Goal: Navigation & Orientation: Find specific page/section

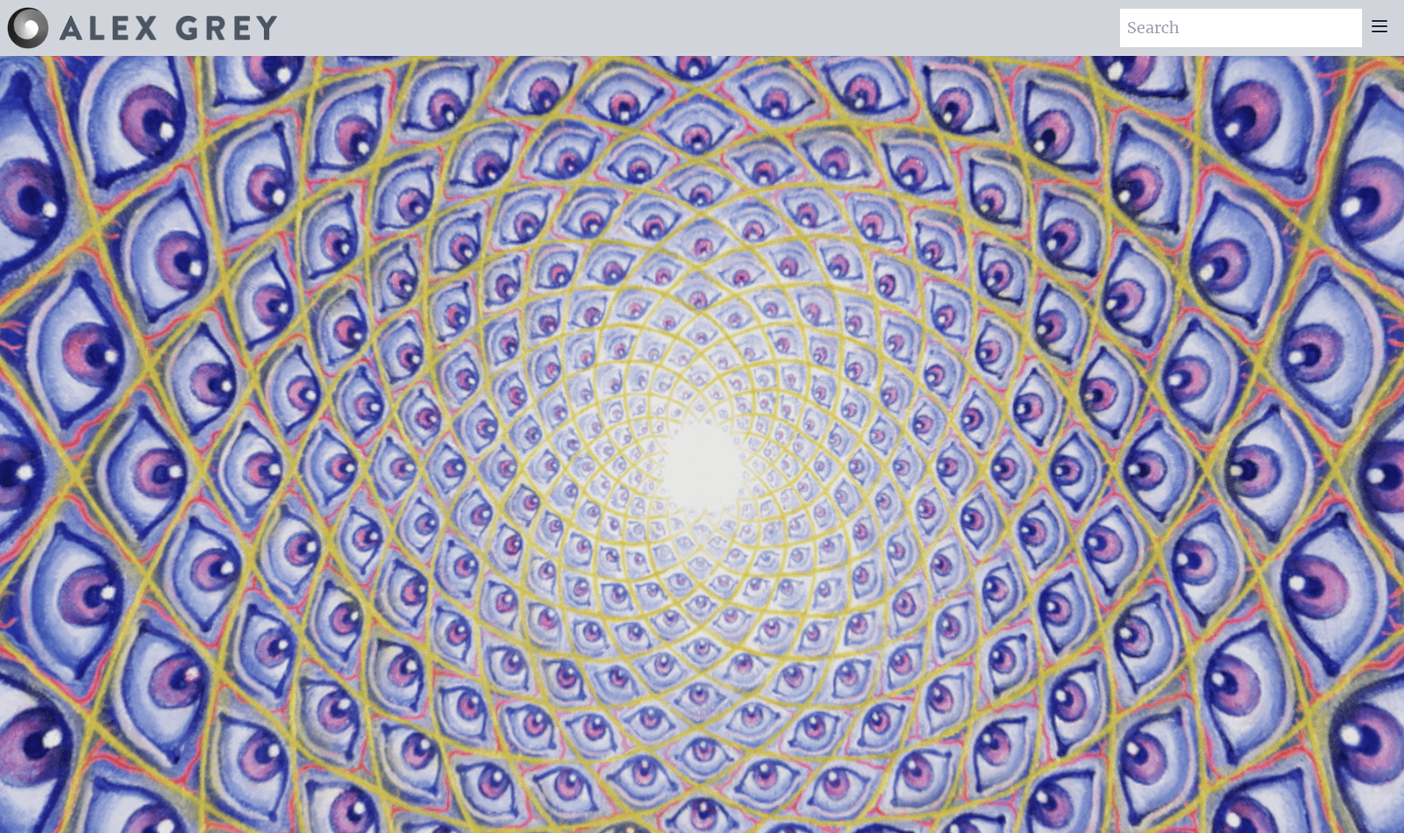
click at [1385, 27] on icon at bounding box center [1379, 26] width 21 height 21
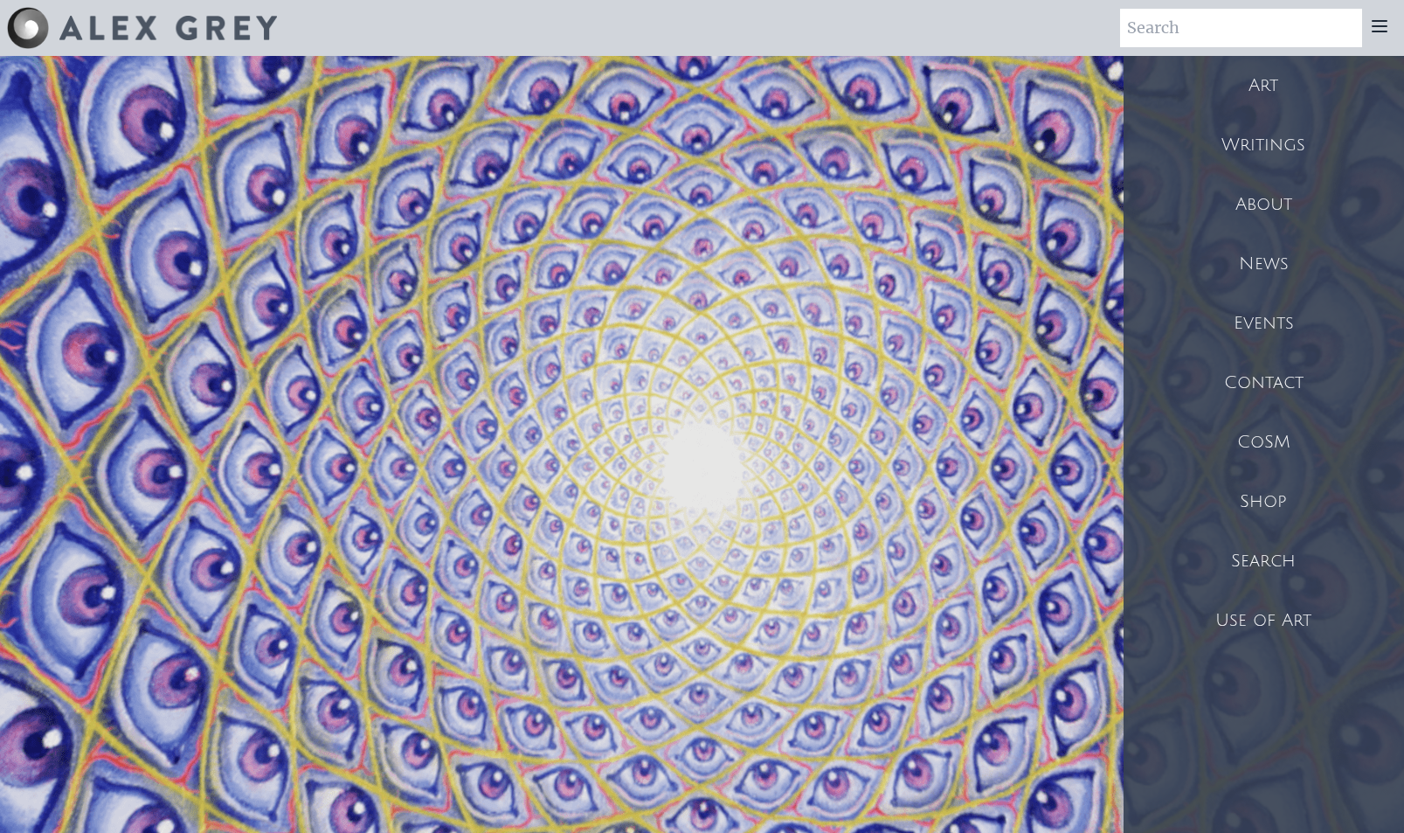
click at [1279, 443] on div "CoSM" at bounding box center [1263, 441] width 280 height 59
click at [1270, 505] on div "Shop" at bounding box center [1263, 501] width 280 height 59
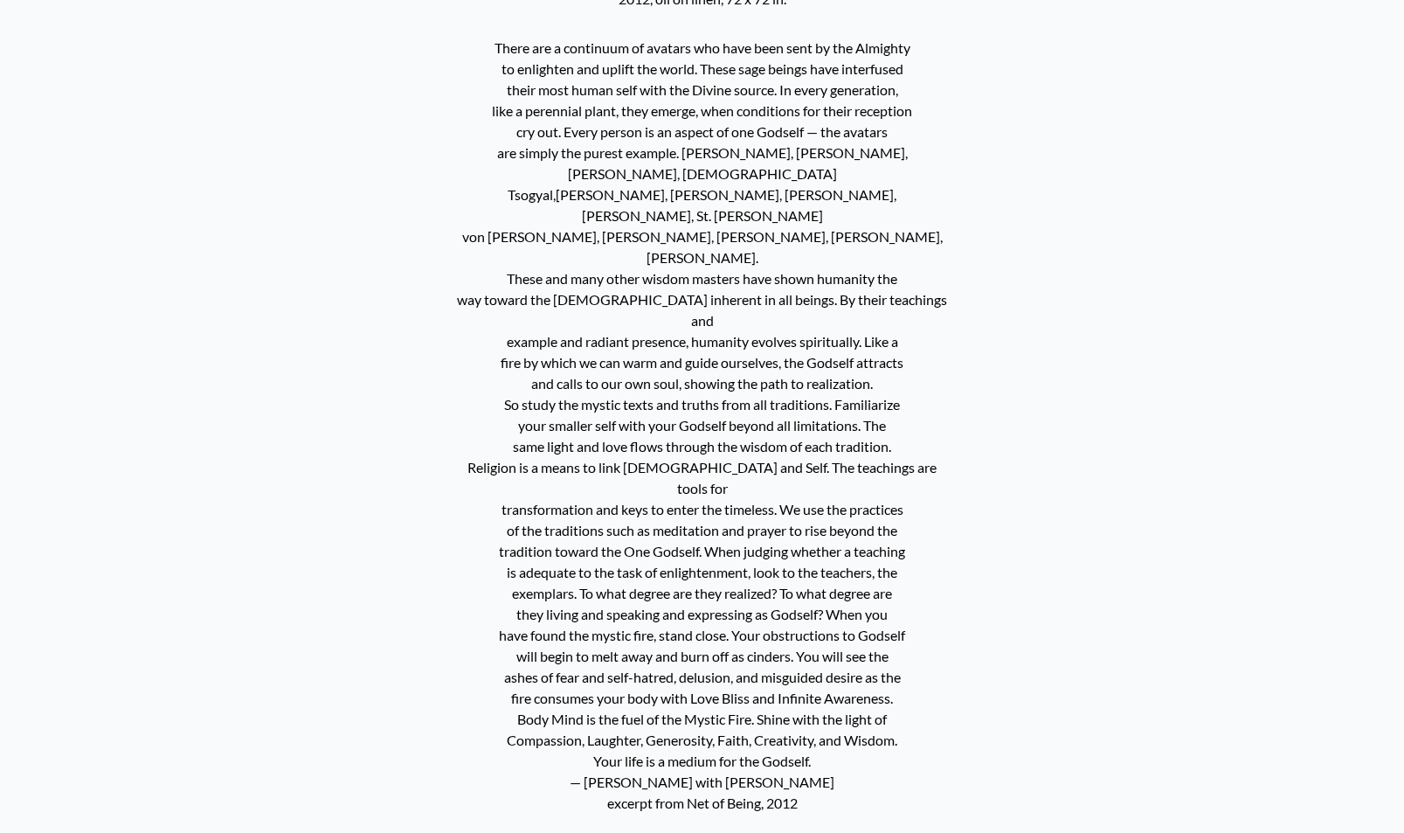
scroll to position [1545, 0]
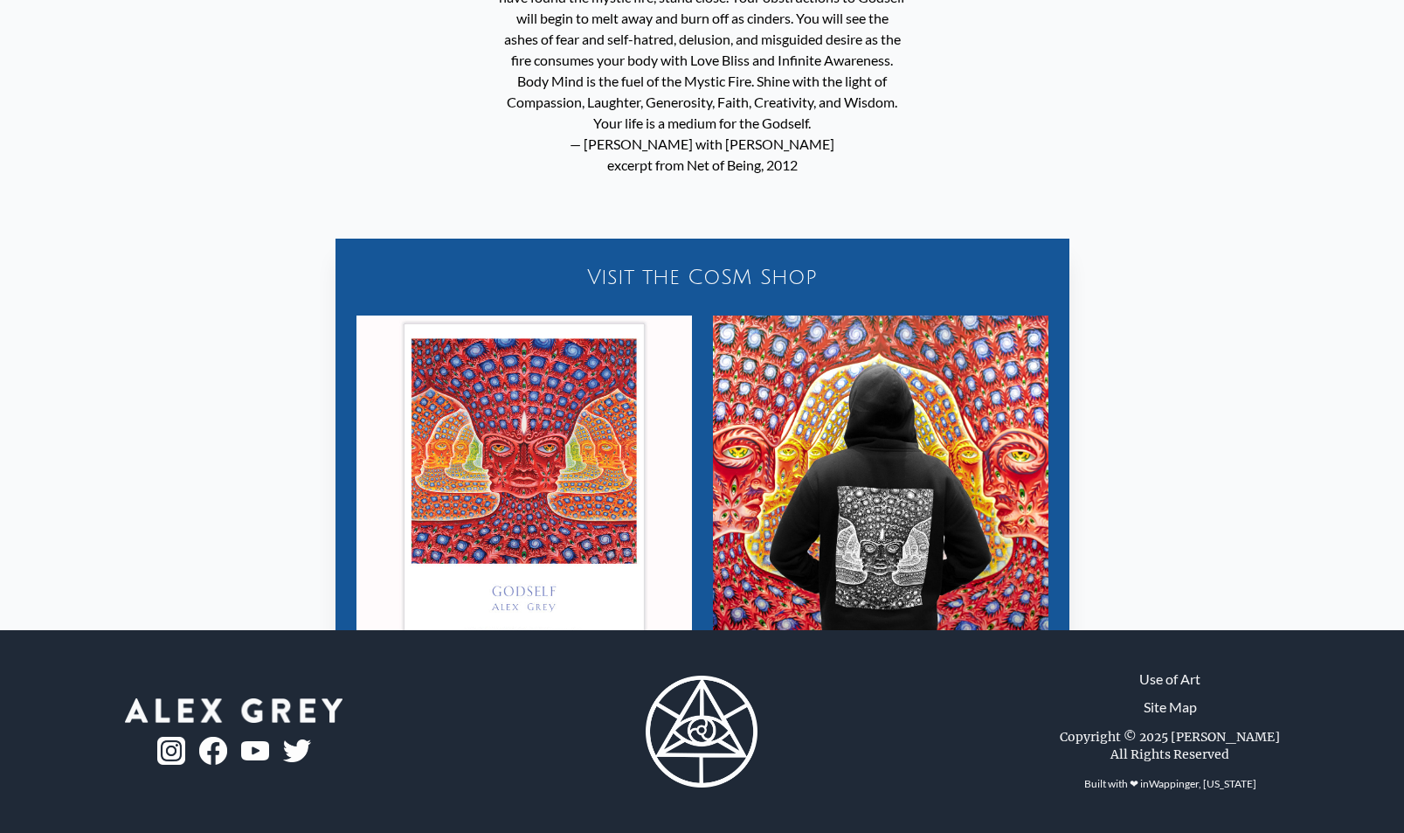
click at [169, 755] on img at bounding box center [171, 750] width 28 height 28
